Goal: Task Accomplishment & Management: Complete application form

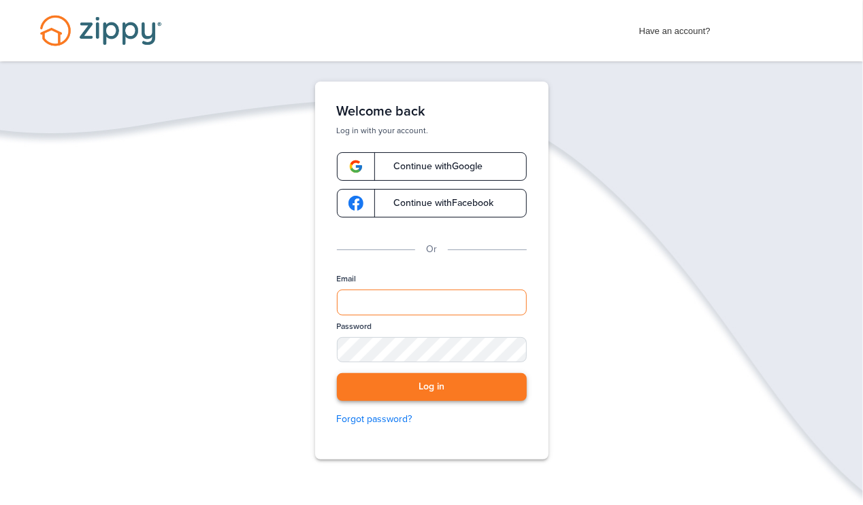
type input "**********"
click at [431, 385] on button "Log in" at bounding box center [432, 387] width 190 height 28
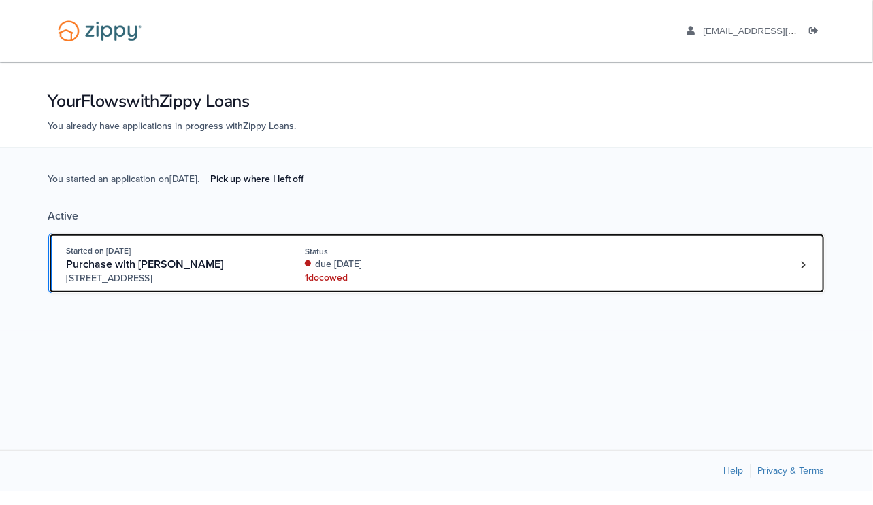
click at [722, 262] on div "Started on [DATE] Purchase with [PERSON_NAME] [STREET_ADDRESS] Status due [DATE…" at bounding box center [430, 264] width 727 height 41
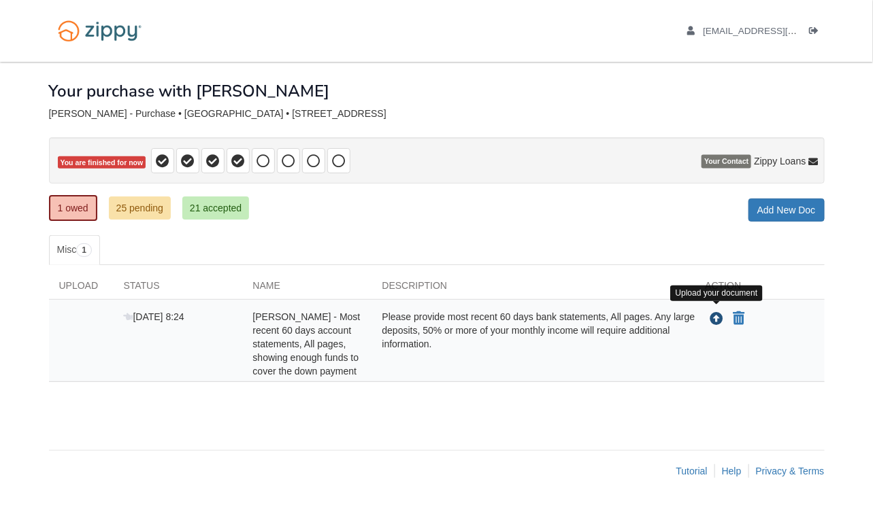
click at [714, 319] on icon "Upload Stacey Lind - Most recent 60 days account statements, All pages, showing…" at bounding box center [717, 320] width 14 height 14
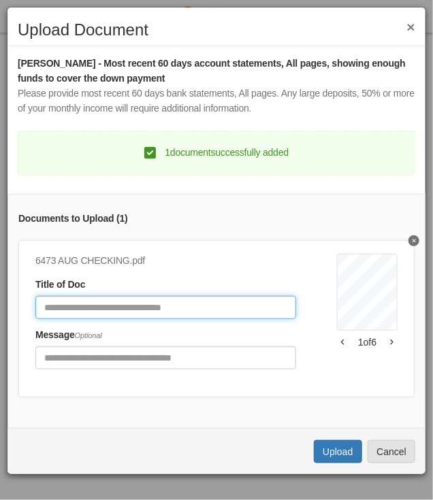
click at [170, 308] on input "Document Title" at bounding box center [165, 307] width 261 height 23
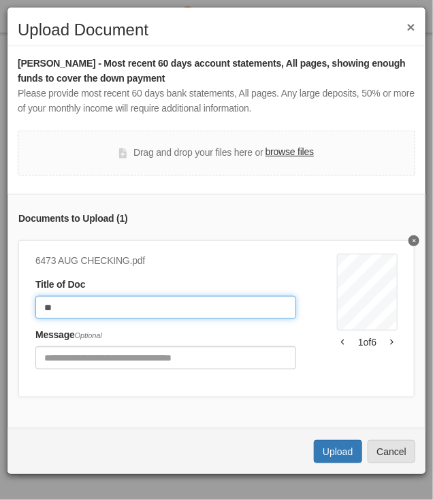
type input "*"
type input "**********"
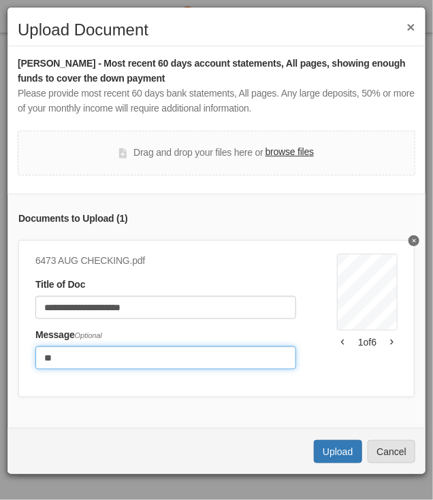
type input "*"
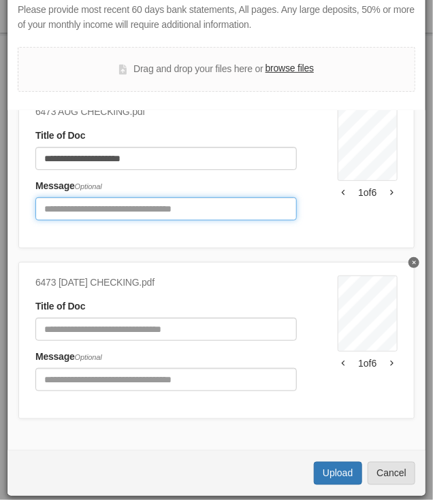
scroll to position [85, 0]
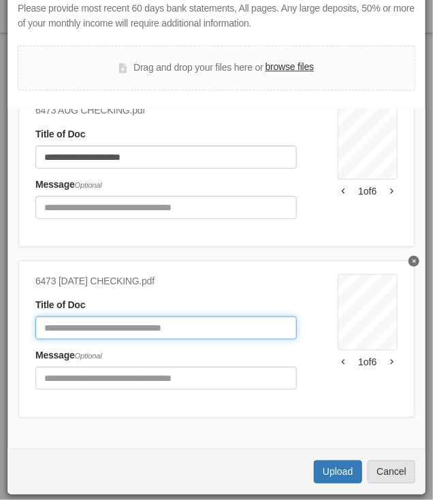
click at [74, 319] on input "Document Title" at bounding box center [165, 327] width 261 height 23
type input "**********"
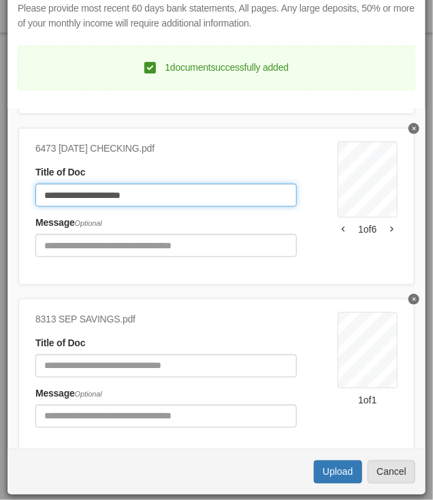
scroll to position [243, 0]
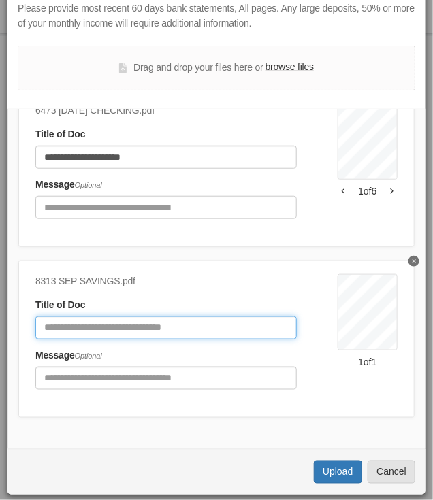
click at [88, 320] on input "Document Title" at bounding box center [165, 327] width 261 height 23
type input "**********"
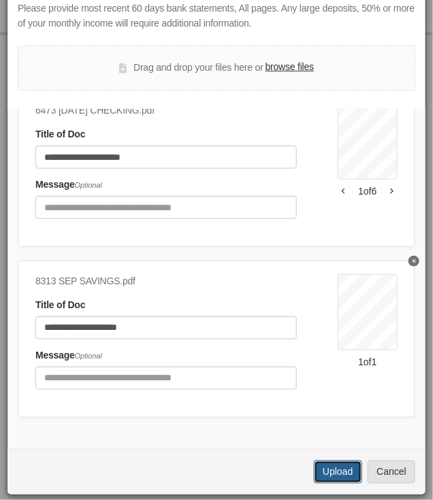
click at [324, 467] on button "Upload" at bounding box center [338, 472] width 48 height 23
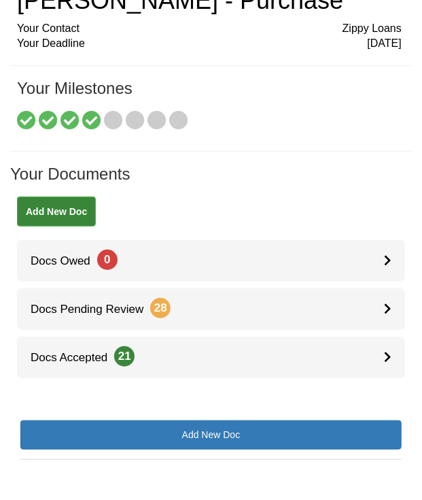
scroll to position [135, 0]
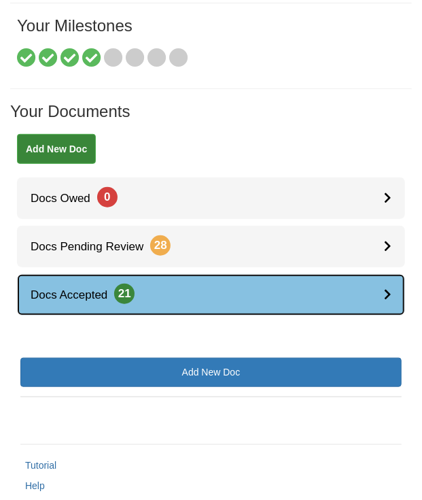
click at [187, 304] on link "Docs Accepted 21" at bounding box center [211, 294] width 388 height 41
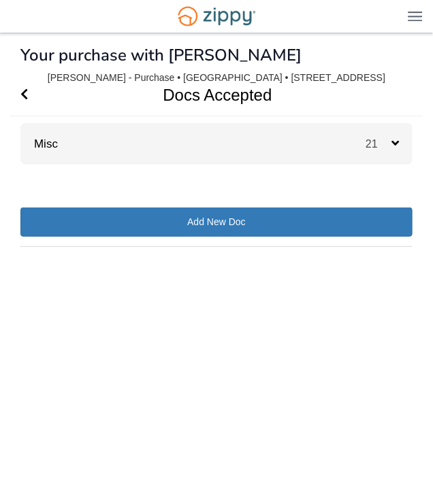
click at [169, 143] on div "Misc 21" at bounding box center [216, 143] width 392 height 41
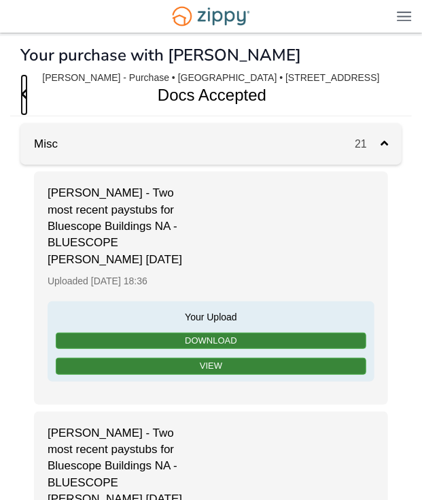
click at [24, 97] on icon "Go Back" at bounding box center [23, 94] width 7 height 12
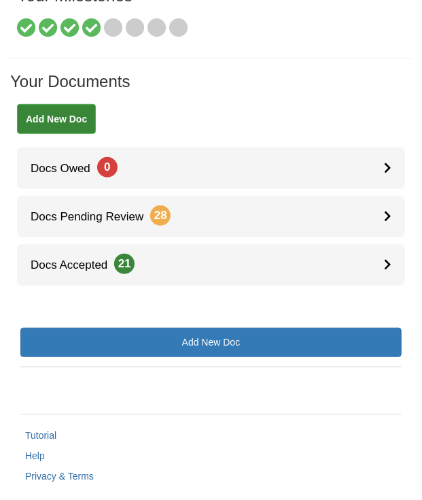
scroll to position [194, 0]
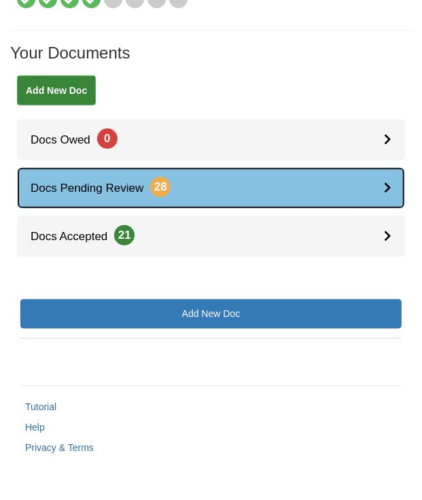
click at [215, 181] on link "Docs Pending Review 28" at bounding box center [211, 187] width 388 height 41
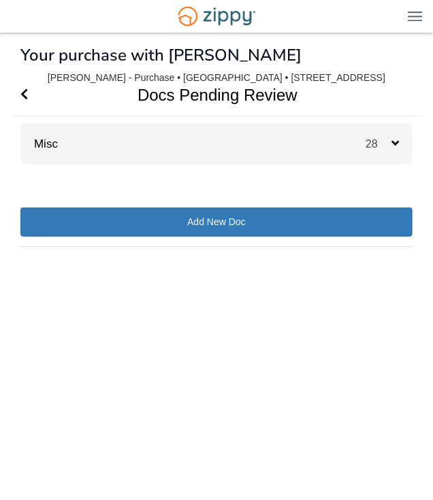
click at [153, 144] on div "Misc 28" at bounding box center [216, 143] width 392 height 41
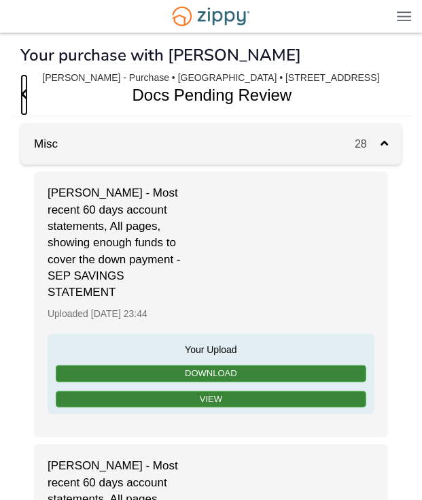
click at [26, 94] on icon "Go Back" at bounding box center [23, 94] width 7 height 12
